Goal: Task Accomplishment & Management: Complete application form

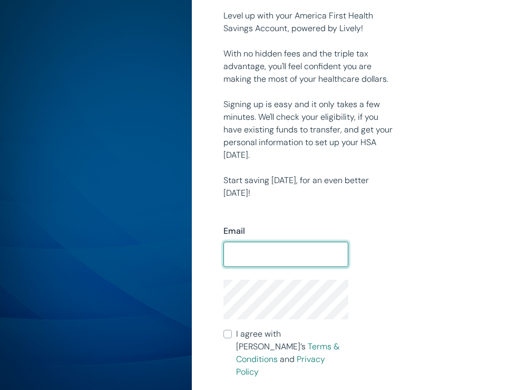
scroll to position [180, 0]
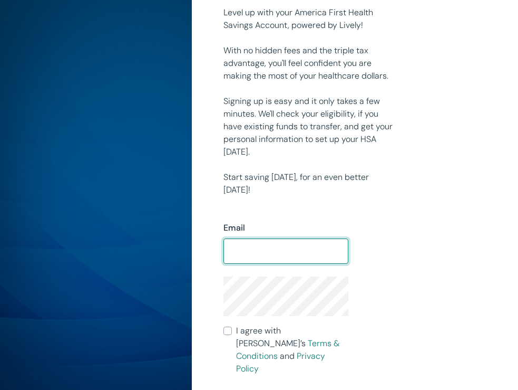
click at [349, 251] on div at bounding box center [349, 251] width 0 height 0
type input "[EMAIL_ADDRESS][DOMAIN_NAME]"
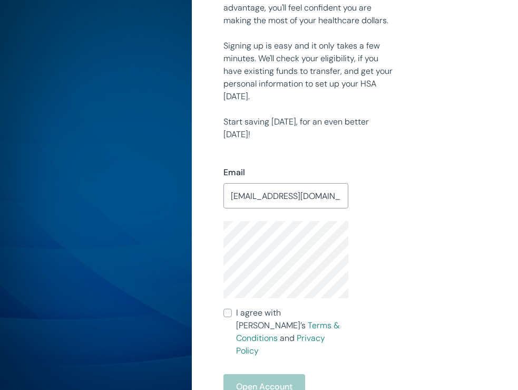
scroll to position [264, 0]
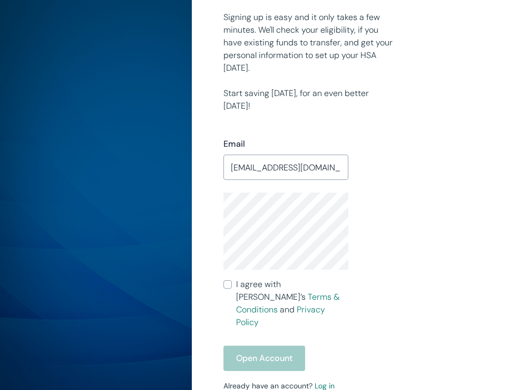
click at [315, 102] on p "Start saving [DATE], for an even better [DATE]!" at bounding box center [309, 99] width 171 height 25
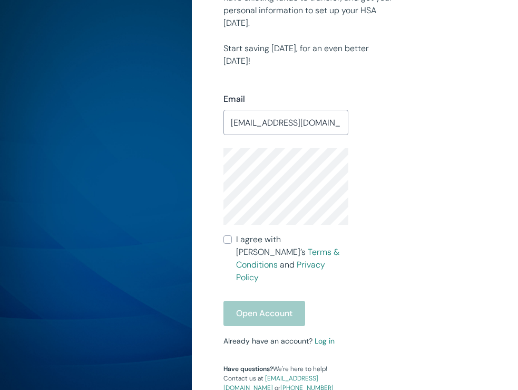
scroll to position [329, 0]
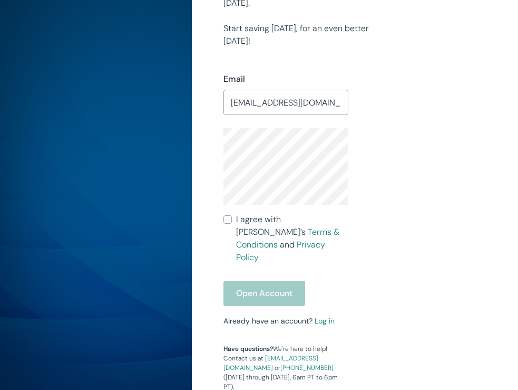
click at [226, 222] on input "I agree with Lively’s Terms & Conditions and Privacy Policy" at bounding box center [228, 219] width 8 height 8
checkbox input "true"
click at [249, 280] on button "Open Account" at bounding box center [265, 292] width 82 height 25
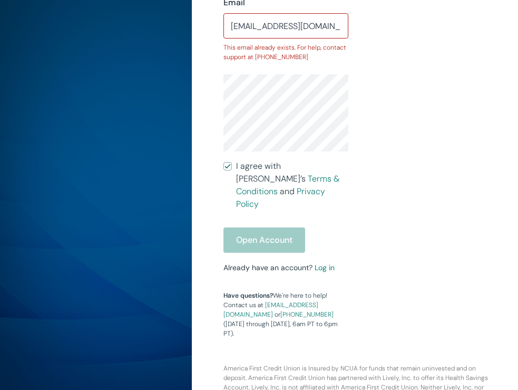
scroll to position [408, 0]
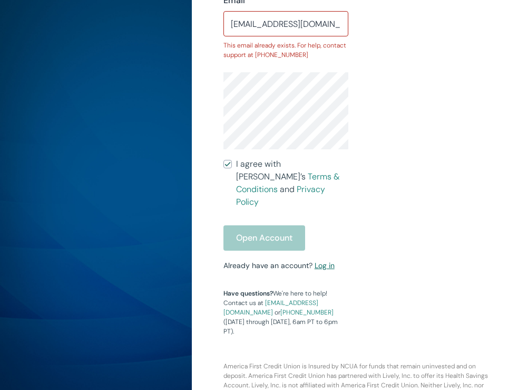
click at [326, 260] on link "Log in" at bounding box center [325, 264] width 20 height 9
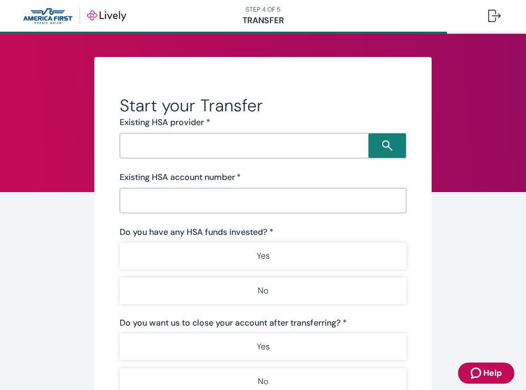
click at [217, 153] on div "​" at bounding box center [263, 145] width 287 height 25
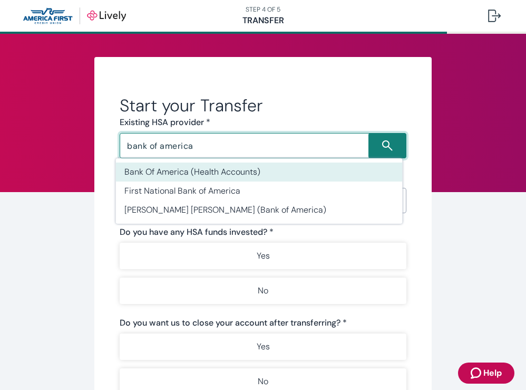
click at [211, 169] on li "Bank Of America (Health Accounts)" at bounding box center [259, 171] width 287 height 19
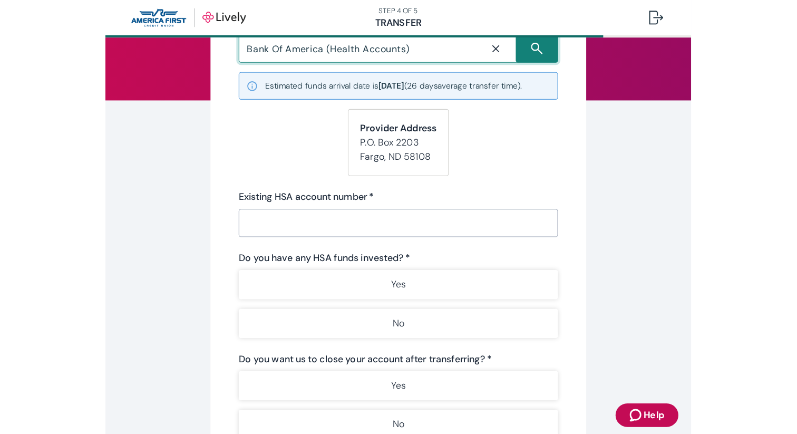
scroll to position [104, 0]
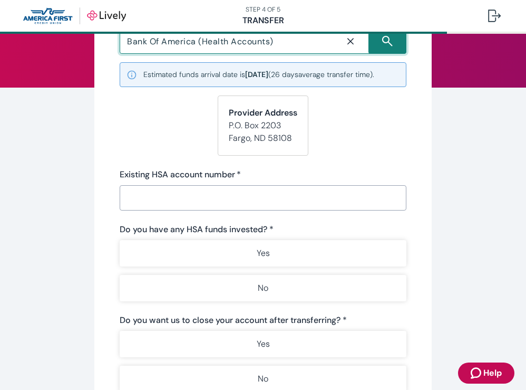
type input "Bank Of America (Health Accounts)"
click at [143, 204] on input "Existing HSA account number   *" at bounding box center [263, 197] width 287 height 21
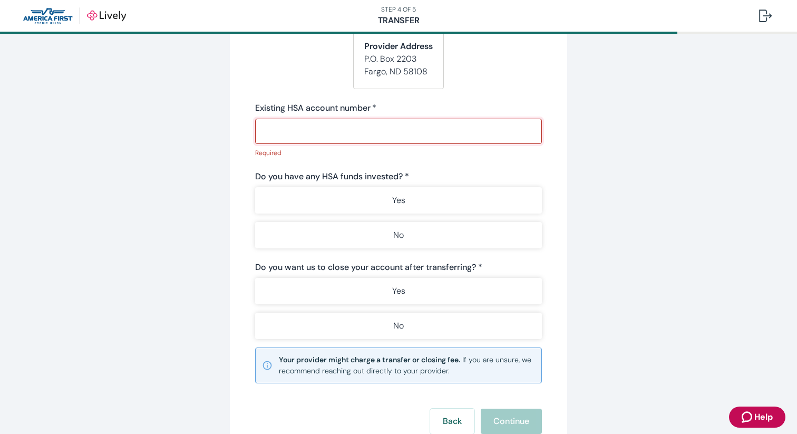
scroll to position [172, 0]
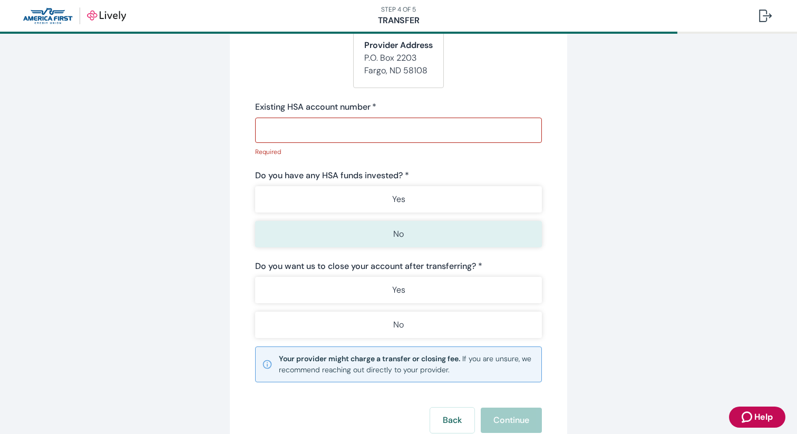
click at [269, 233] on button "No" at bounding box center [398, 234] width 287 height 26
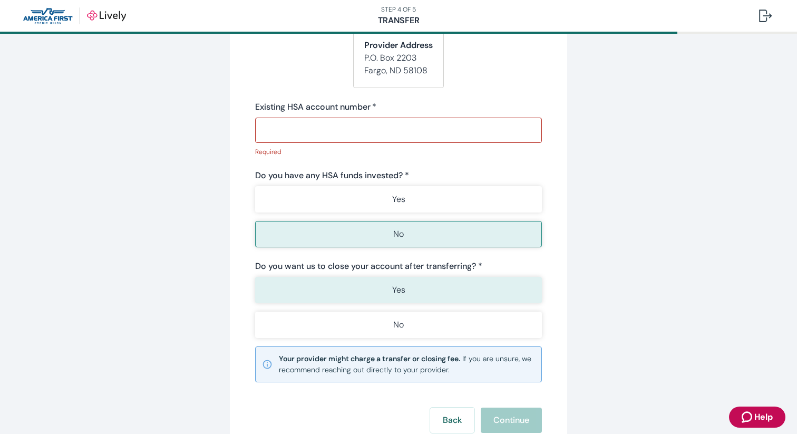
click at [273, 284] on button "Yes" at bounding box center [398, 290] width 287 height 26
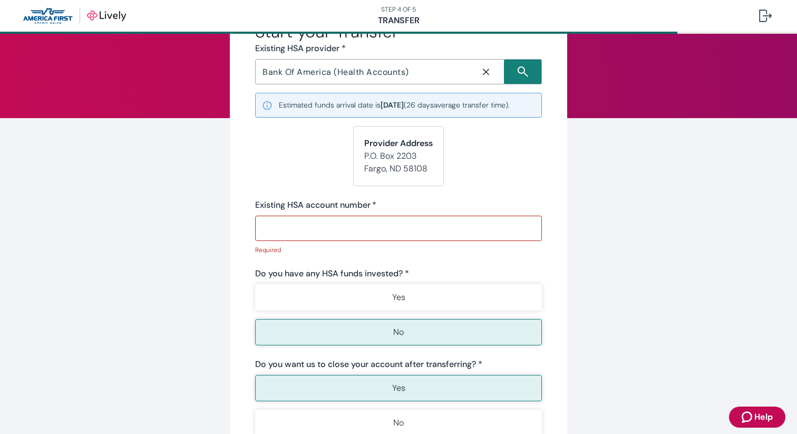
scroll to position [66, 0]
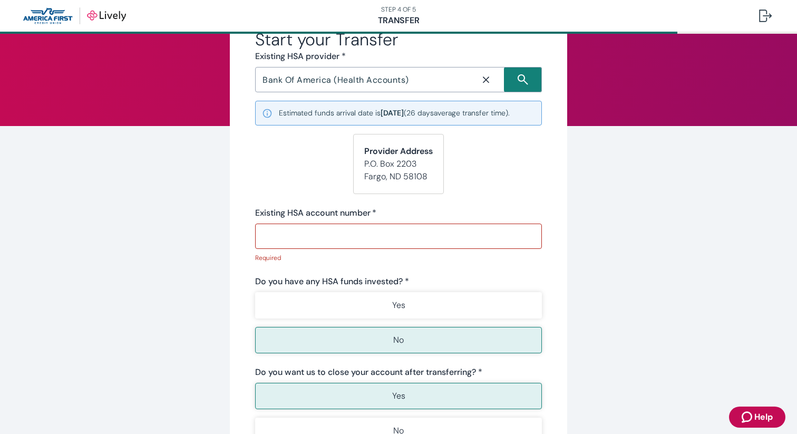
click at [323, 238] on input "Existing HSA account number   *" at bounding box center [398, 236] width 287 height 21
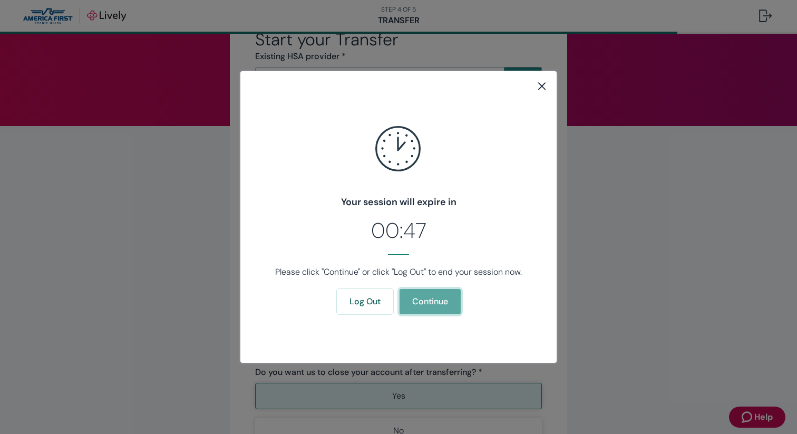
click at [450, 301] on button "Continue" at bounding box center [430, 301] width 61 height 25
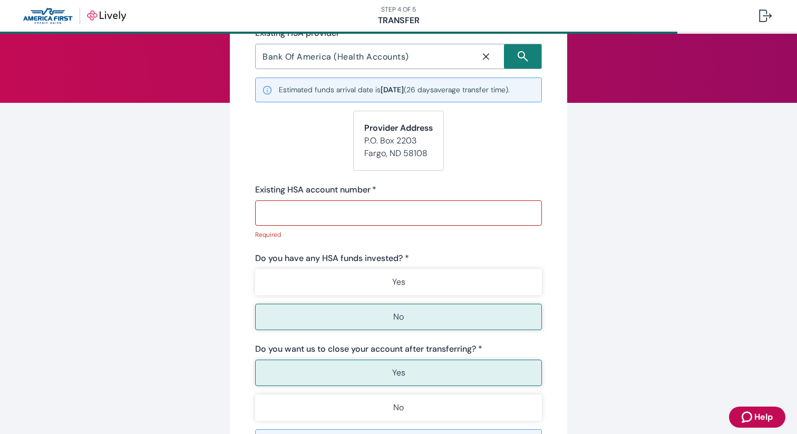
scroll to position [92, 0]
